Goal: Information Seeking & Learning: Learn about a topic

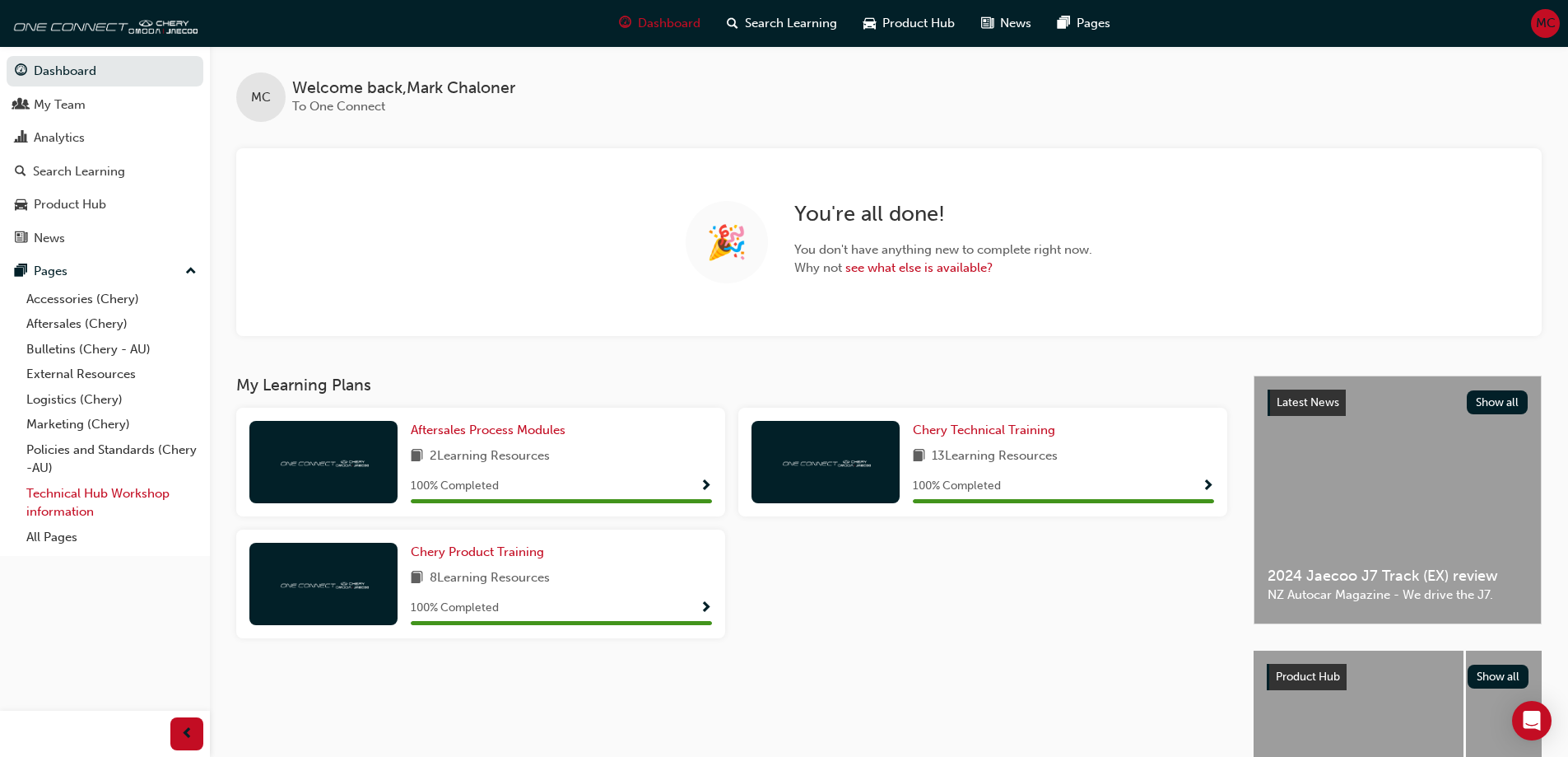
click at [125, 494] on link "Technical Hub Workshop information" at bounding box center [111, 503] width 184 height 43
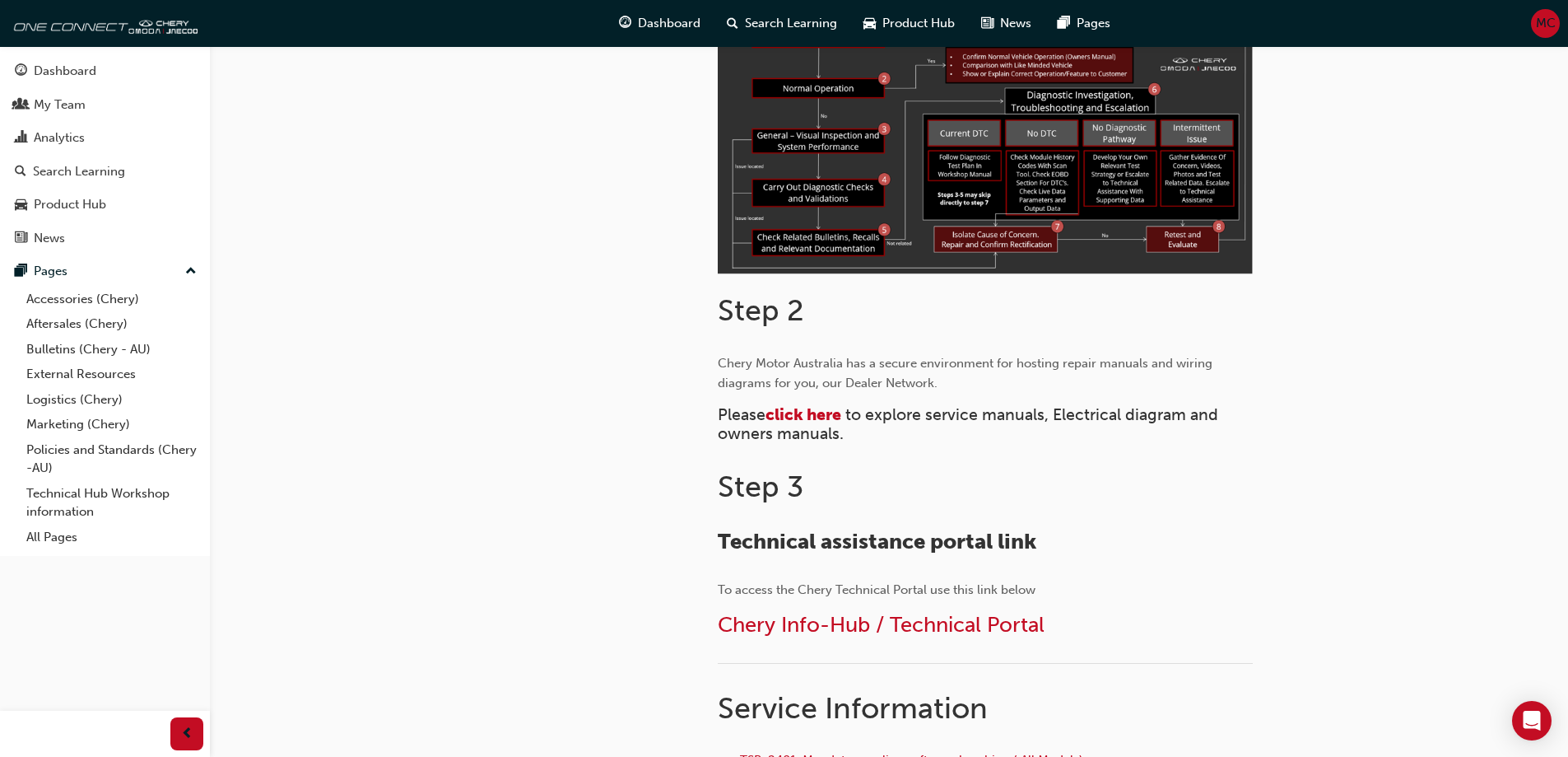
scroll to position [658, 0]
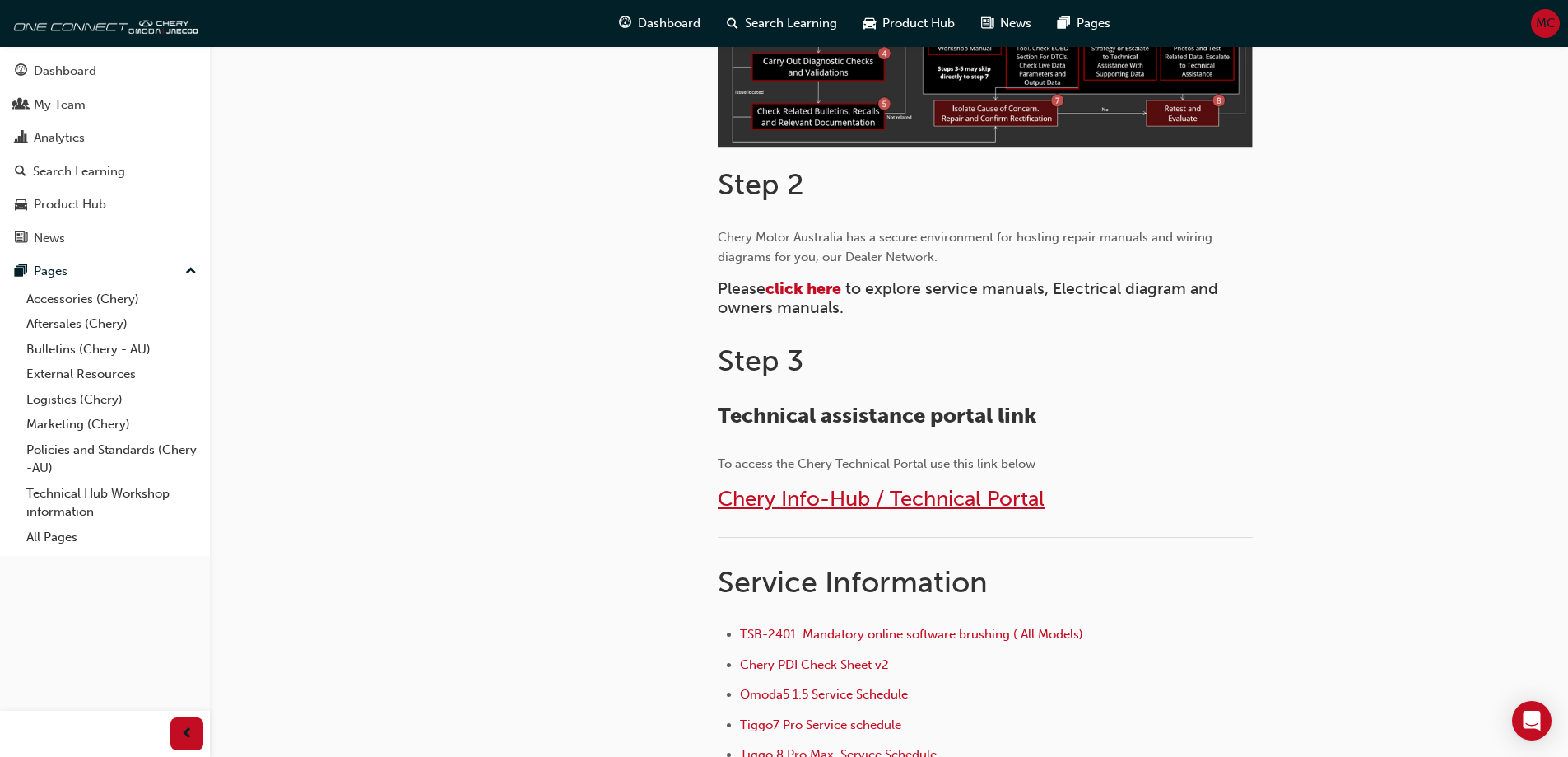
click at [796, 500] on span "Chery Info-Hub / Technical Portal" at bounding box center [881, 498] width 327 height 25
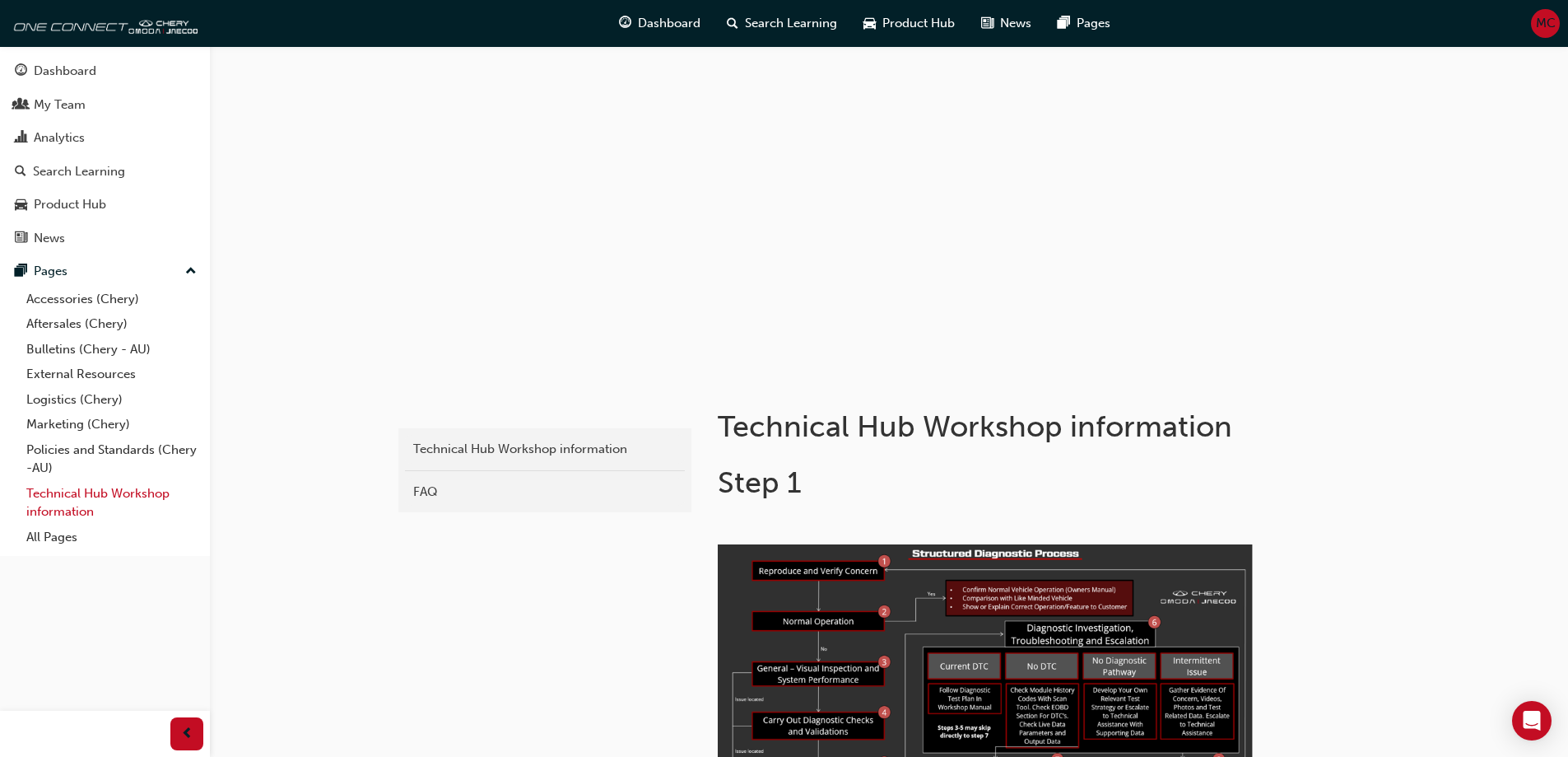
click at [98, 493] on link "Technical Hub Workshop information" at bounding box center [111, 503] width 184 height 43
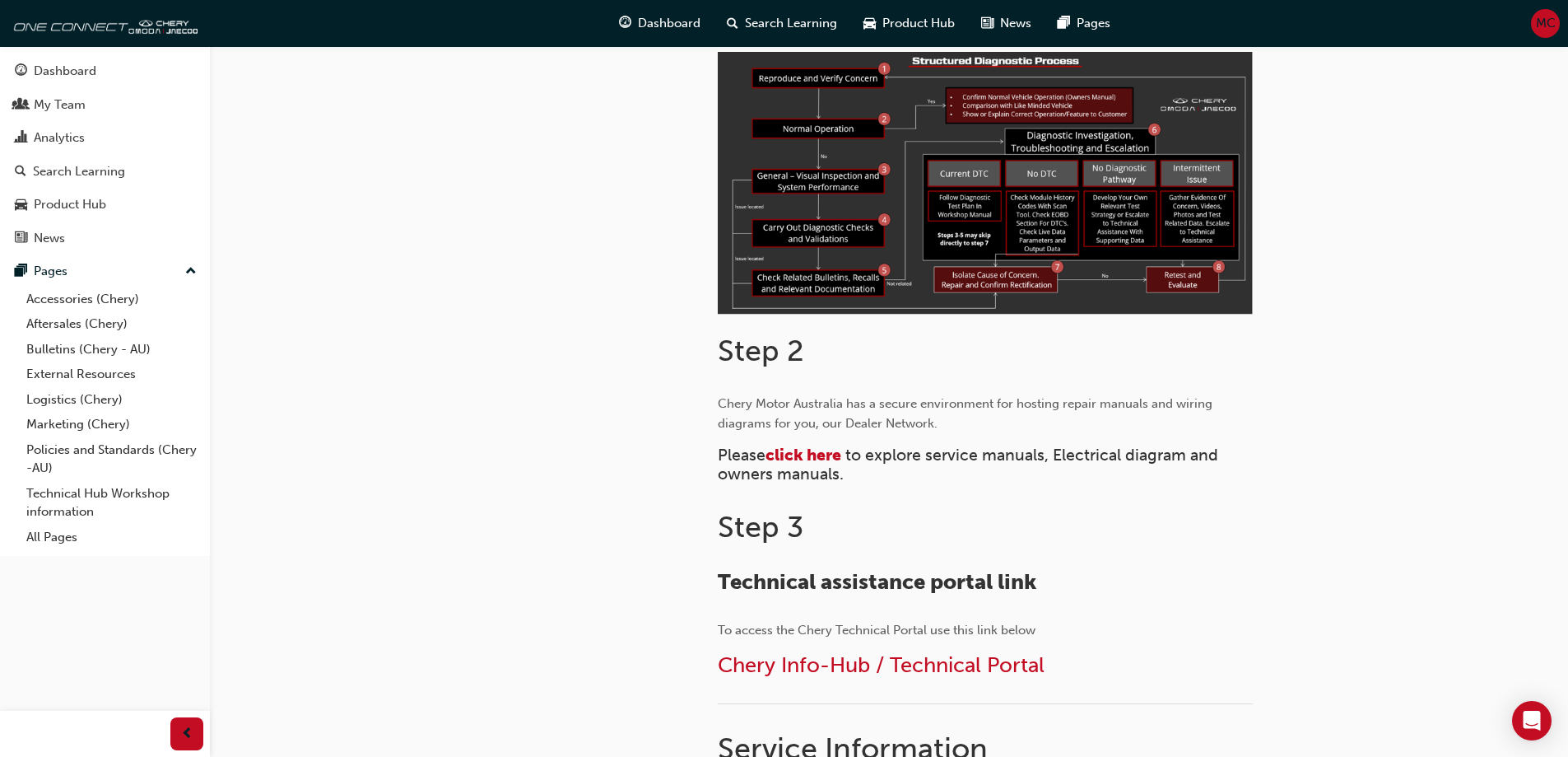
scroll to position [494, 0]
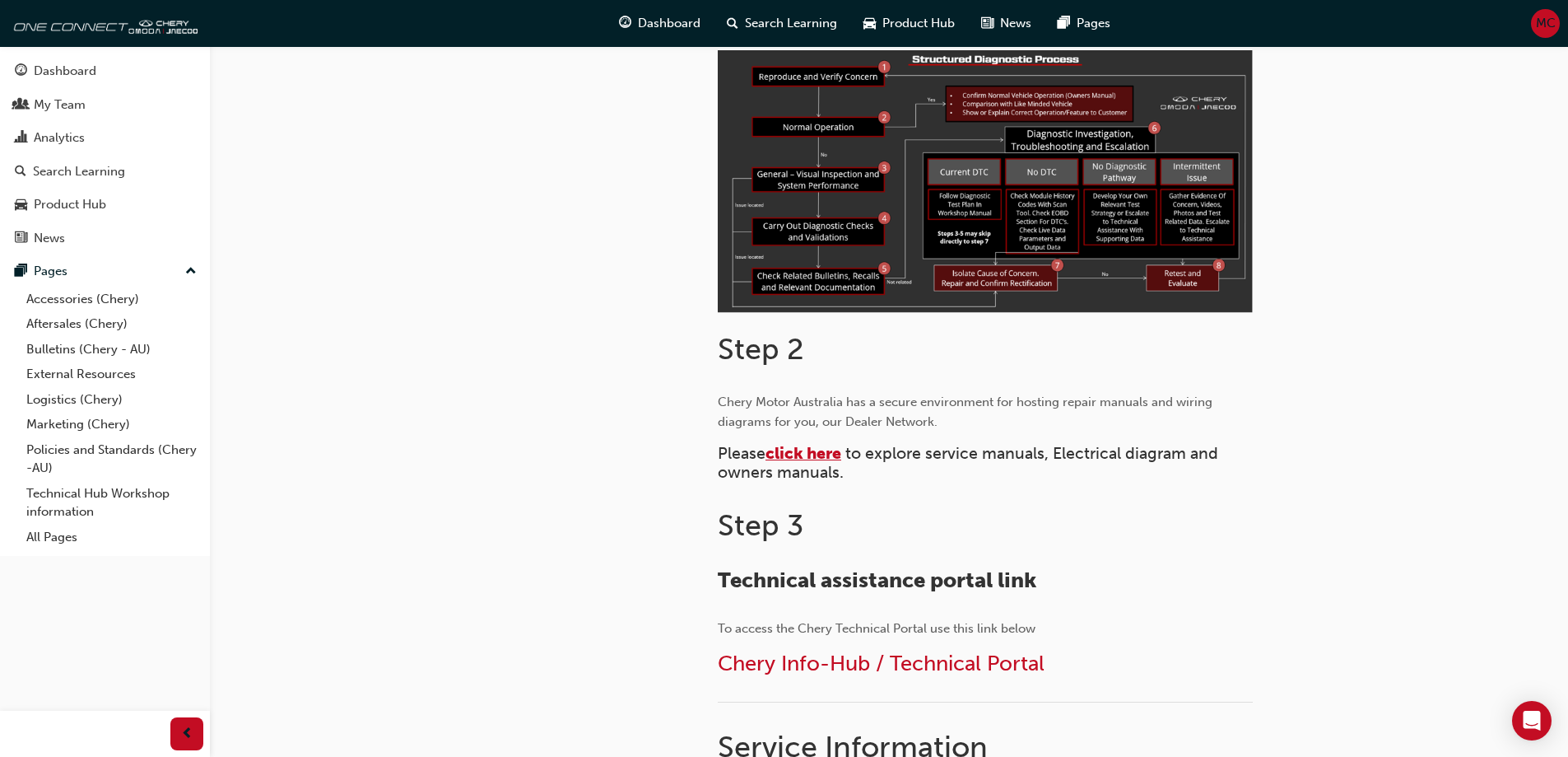
click at [791, 446] on span "click here" at bounding box center [804, 453] width 76 height 19
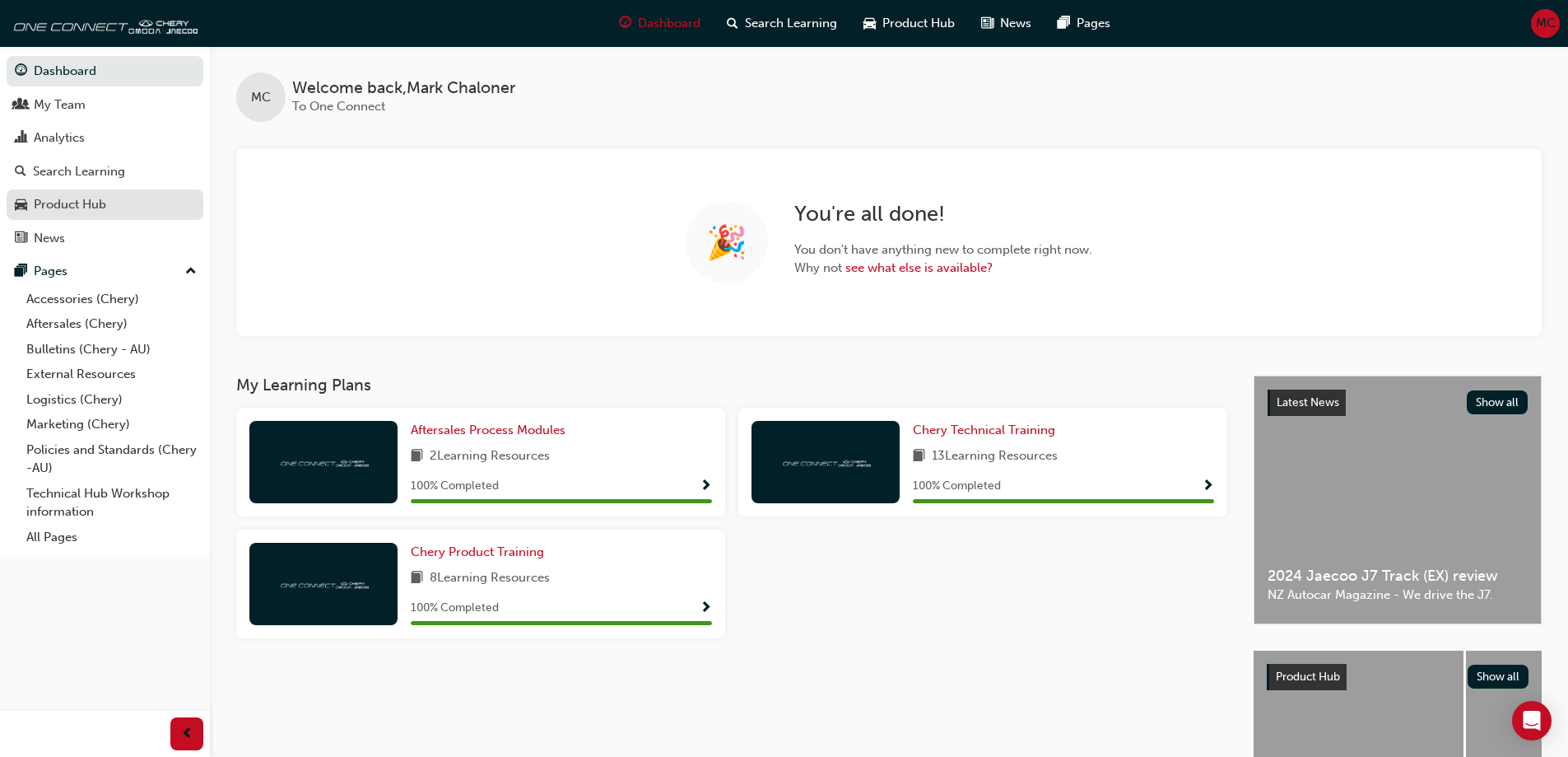
click at [84, 204] on div "Product Hub" at bounding box center [70, 204] width 72 height 19
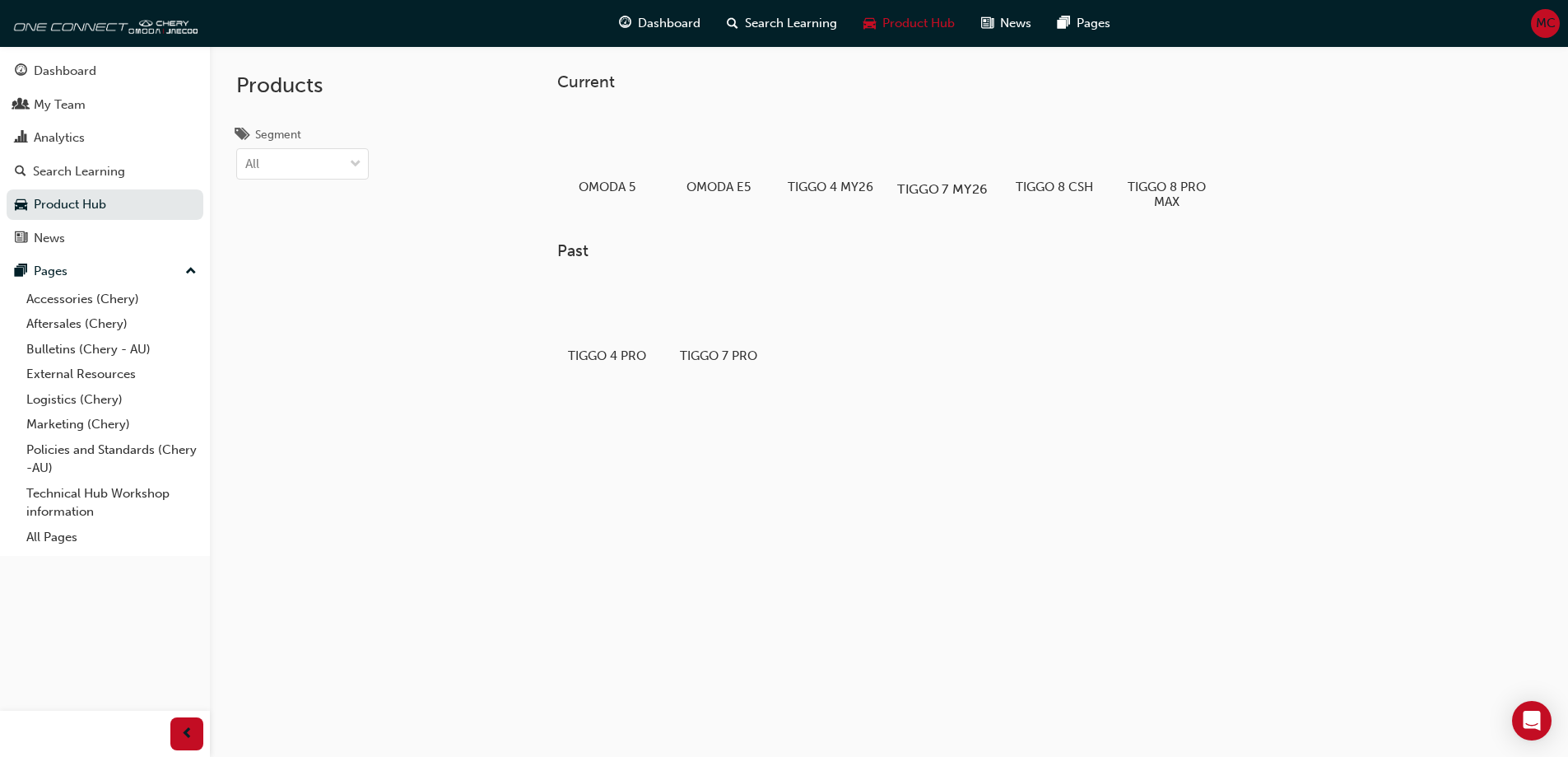
click at [949, 147] on div at bounding box center [942, 141] width 91 height 66
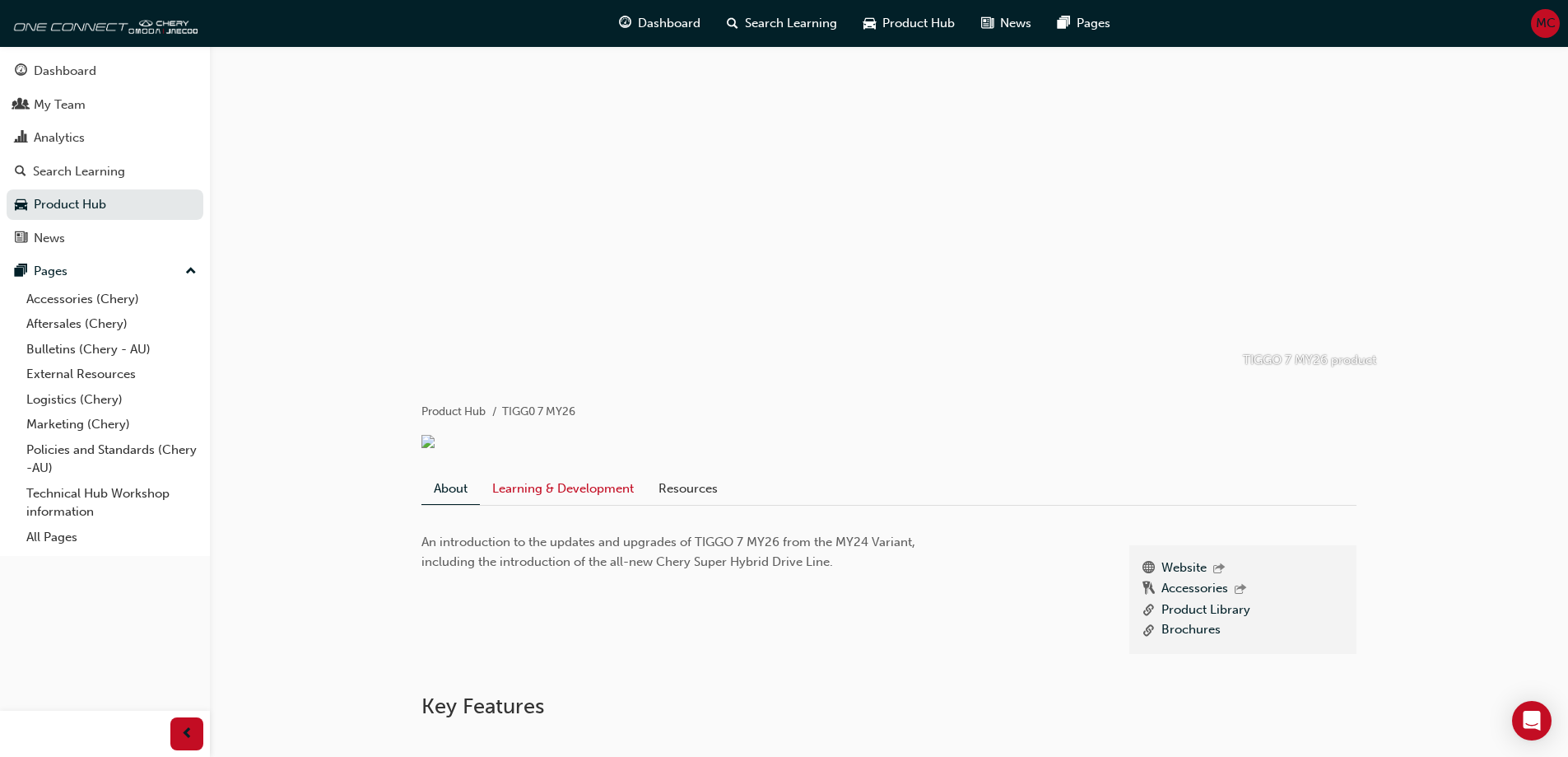
click at [587, 494] on link "Learning & Development" at bounding box center [563, 488] width 167 height 32
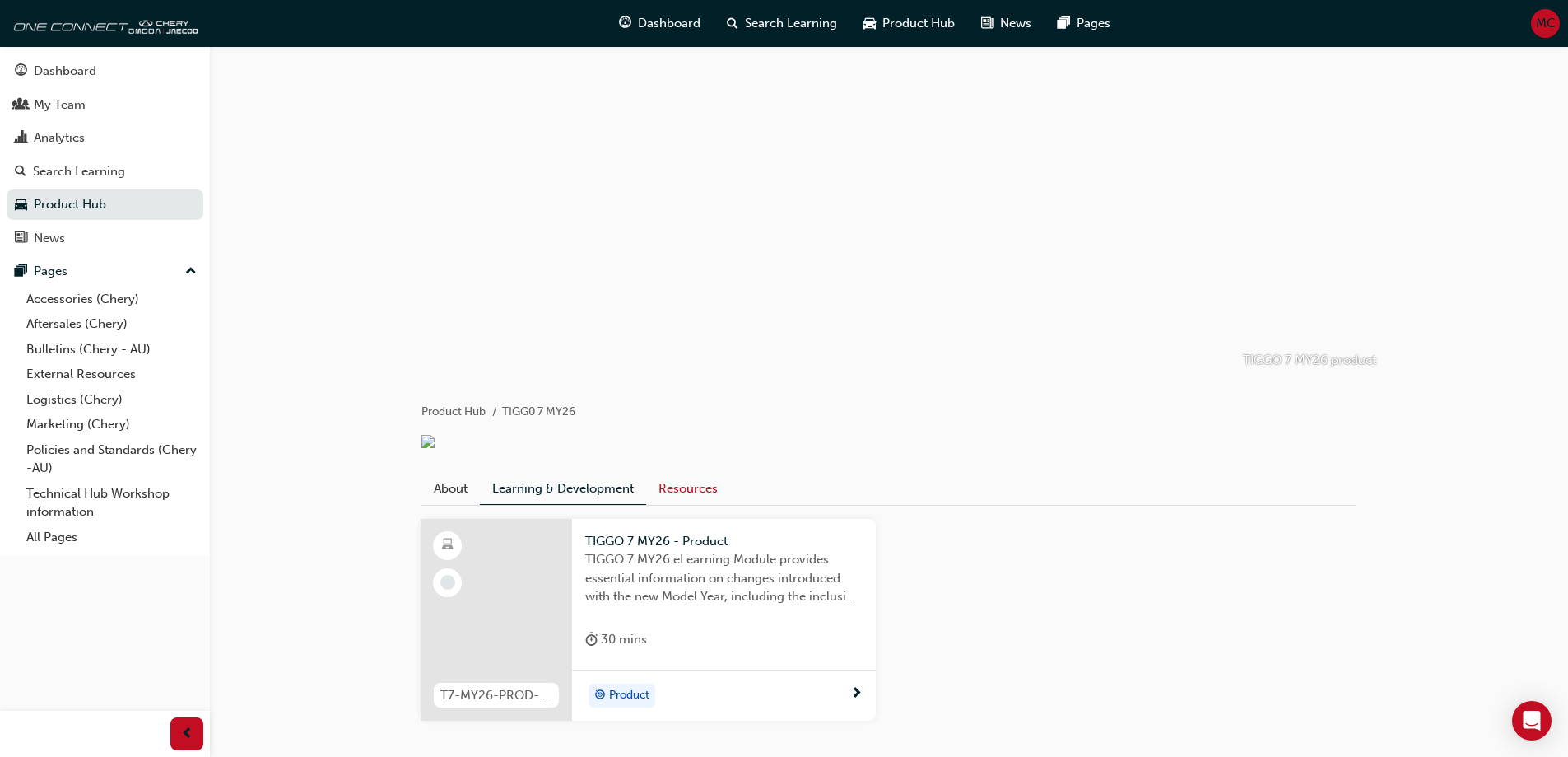
click at [681, 496] on link "Resources" at bounding box center [688, 488] width 84 height 32
